Goal: Information Seeking & Learning: Learn about a topic

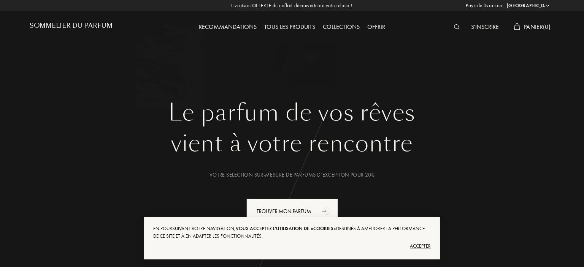
select select "FR"
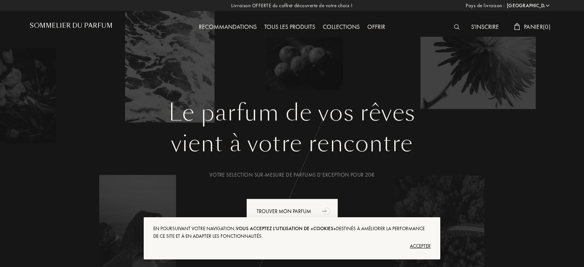
click at [290, 28] on div "Tous les produits" at bounding box center [289, 27] width 59 height 10
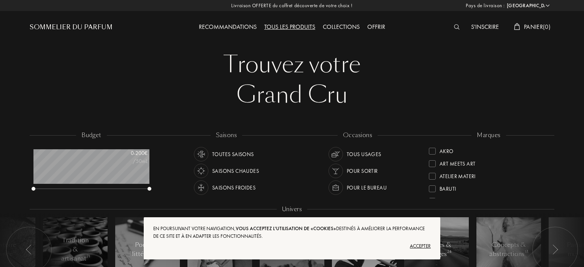
select select "FR"
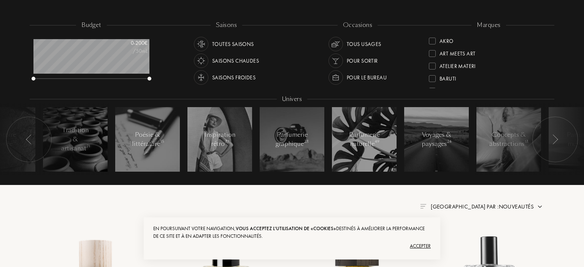
scroll to position [120, 0]
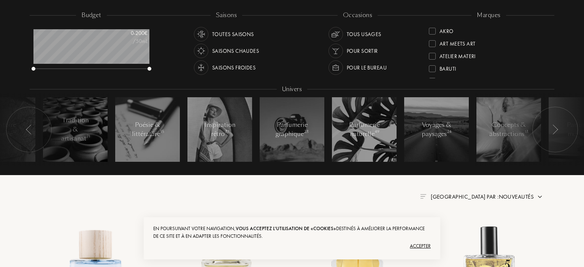
click at [81, 127] on div at bounding box center [52, 130] width 114 height 72
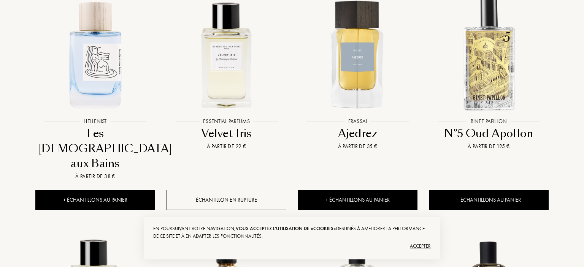
scroll to position [321, 0]
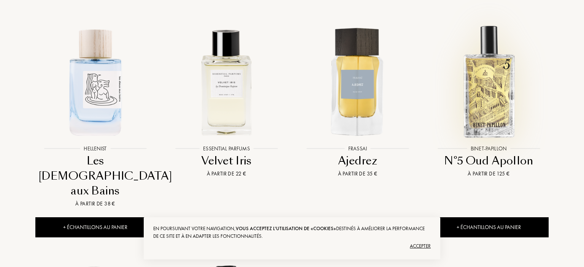
click at [522, 157] on div at bounding box center [488, 88] width 131 height 148
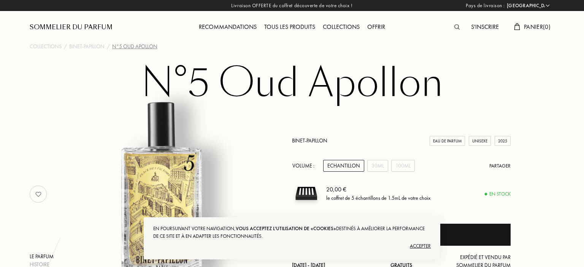
select select "FR"
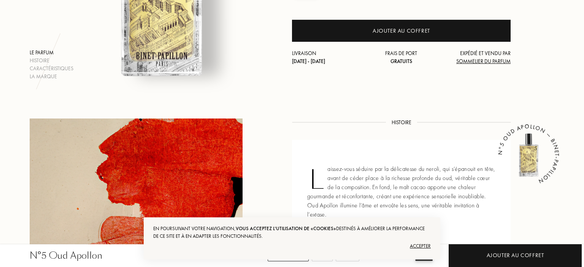
scroll to position [241, 0]
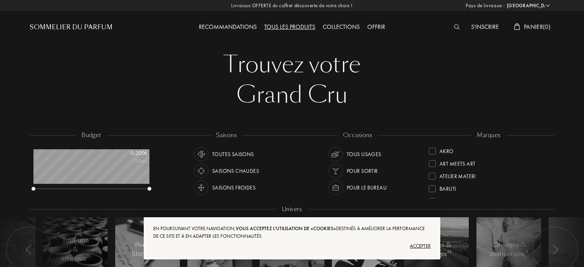
select select "FR"
click at [473, 27] on div "S'inscrire" at bounding box center [484, 27] width 35 height 10
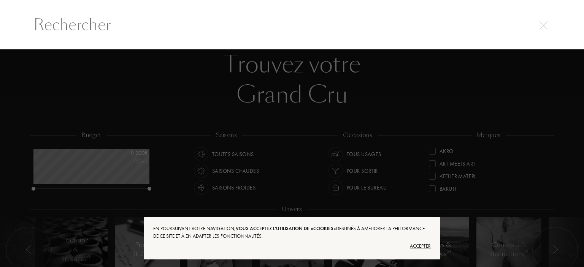
select select "FR"
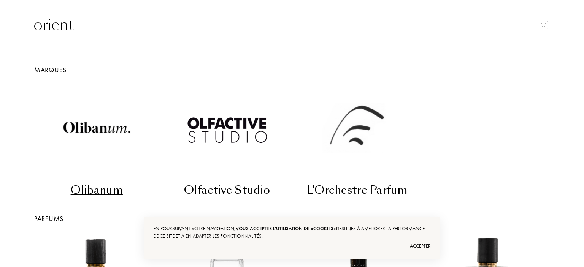
type input "orient"
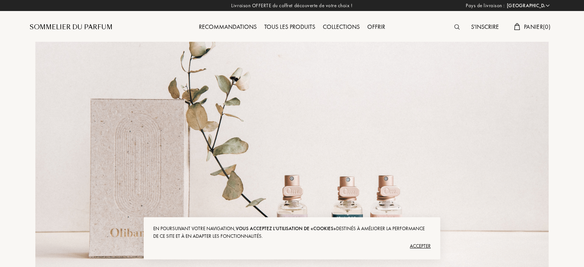
select select "FR"
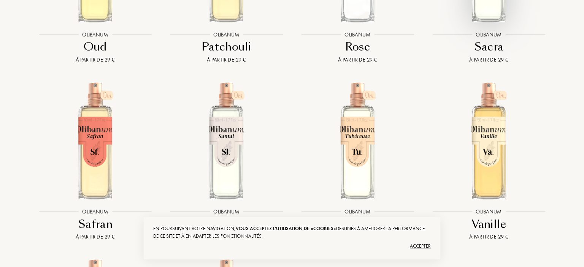
scroll to position [1766, 0]
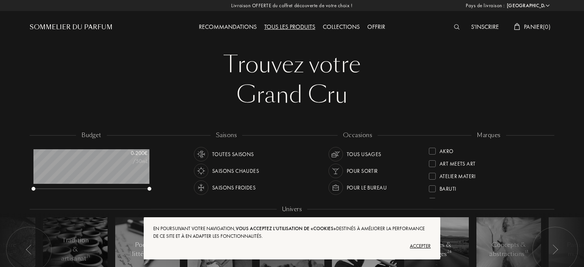
select select "FR"
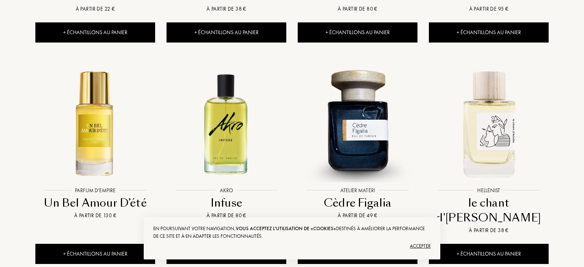
scroll to position [923, 0]
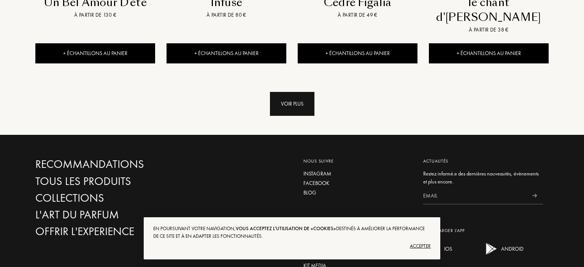
click at [283, 92] on div "Voir plus" at bounding box center [292, 104] width 44 height 24
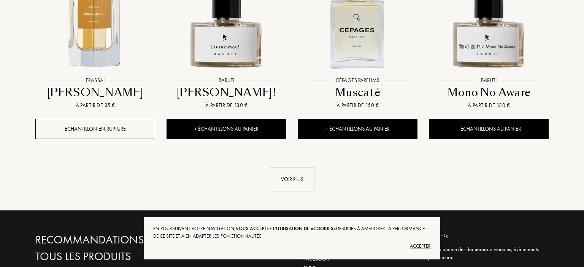
scroll to position [1485, 0]
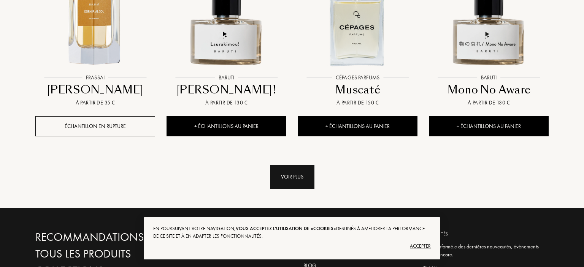
click at [288, 165] on div "Voir plus" at bounding box center [292, 177] width 44 height 24
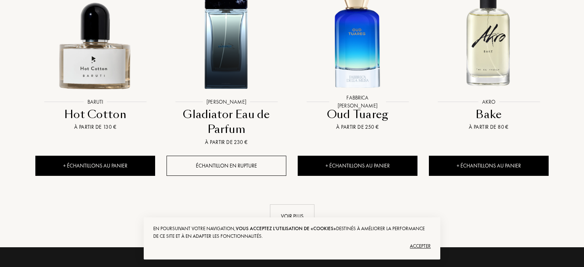
scroll to position [2127, 0]
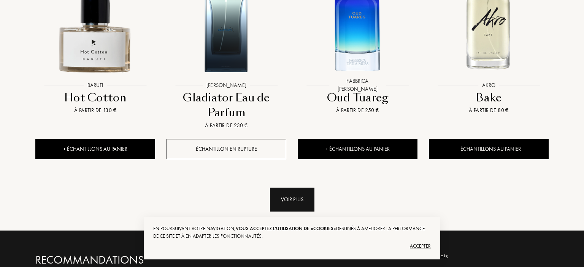
click at [310, 188] on div "Voir plus" at bounding box center [292, 200] width 44 height 24
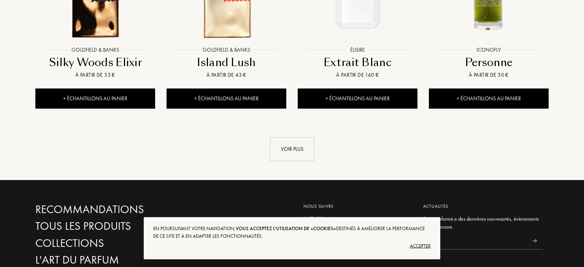
scroll to position [2810, 0]
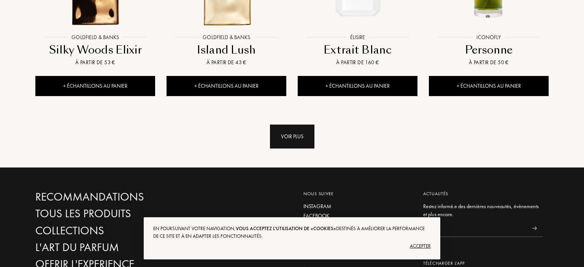
click at [282, 125] on div "Voir plus" at bounding box center [292, 137] width 44 height 24
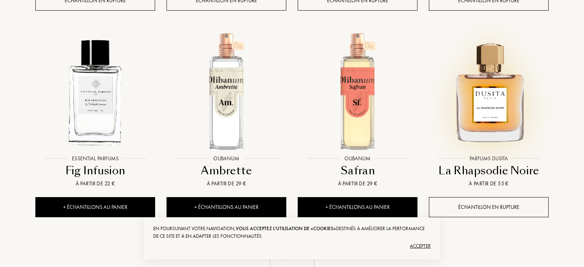
scroll to position [3412, 0]
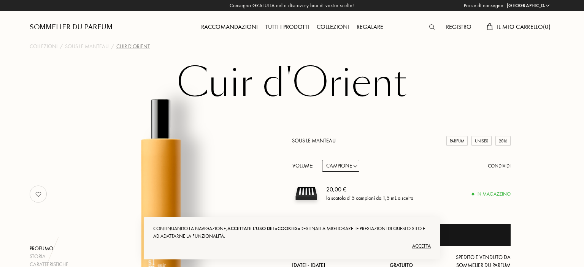
select select "FR"
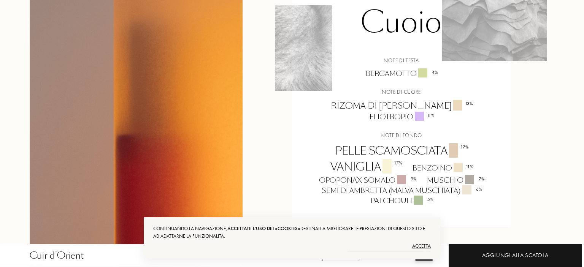
scroll to position [602, 0]
